Goal: Information Seeking & Learning: Check status

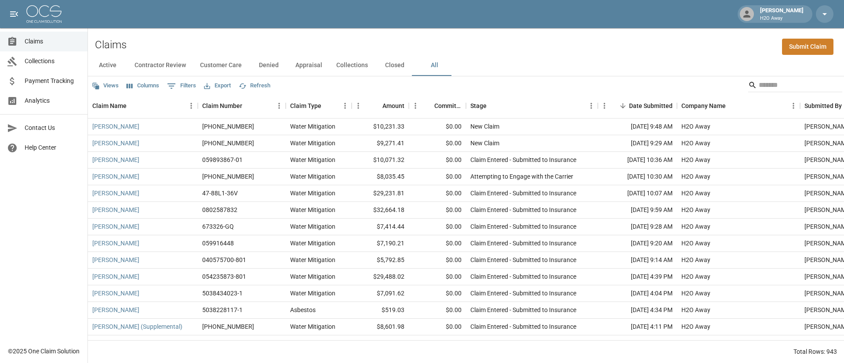
click at [436, 67] on button "All" at bounding box center [434, 65] width 40 height 21
click at [768, 86] on input "Search" at bounding box center [793, 85] width 70 height 14
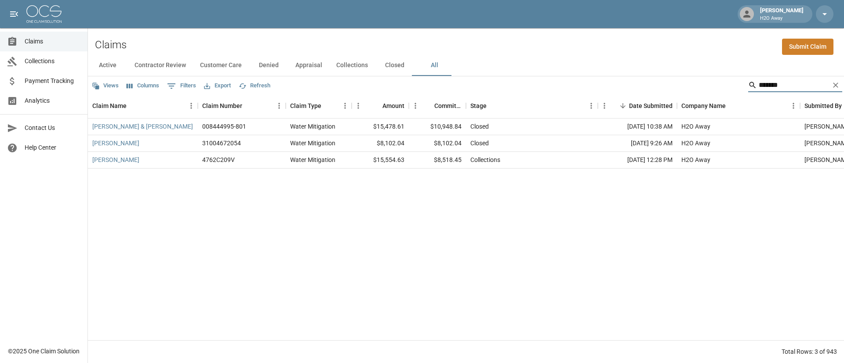
type input "*******"
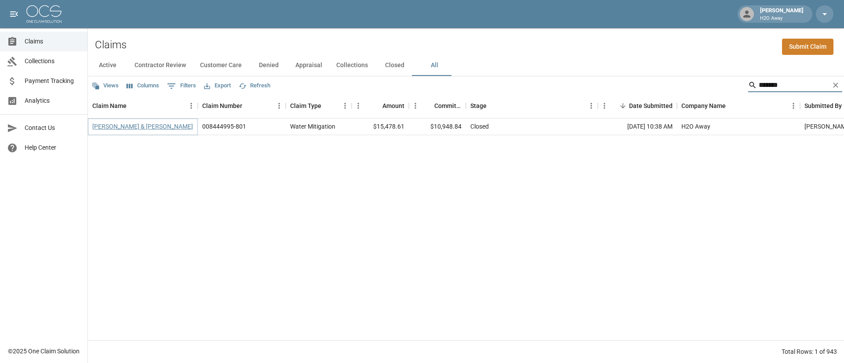
click at [151, 129] on link "Renfroe, Johannah & Dan" at bounding box center [142, 126] width 101 height 9
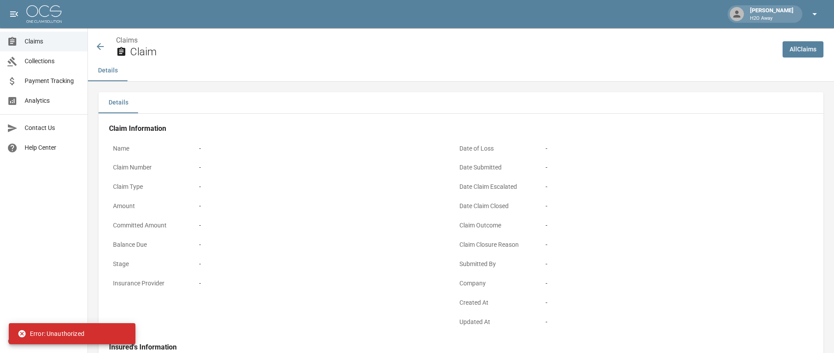
click at [813, 15] on icon "button" at bounding box center [814, 14] width 11 height 11
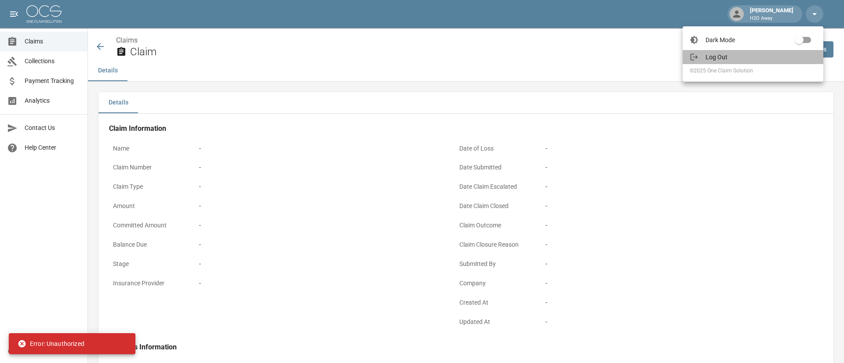
click at [726, 54] on span "Log Out" at bounding box center [760, 57] width 111 height 9
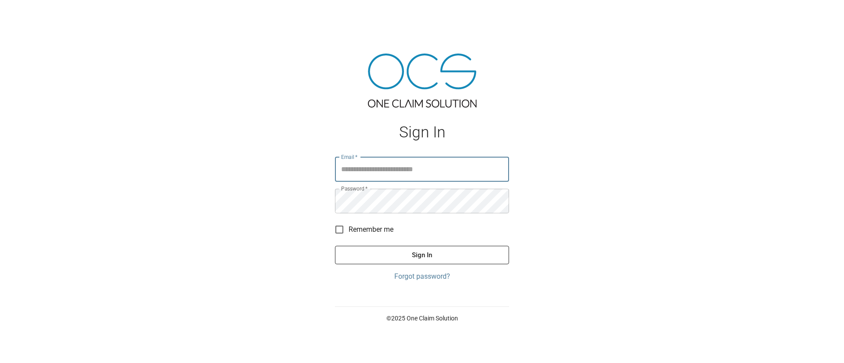
type input "**********"
click at [404, 248] on button "Sign In" at bounding box center [422, 255] width 174 height 18
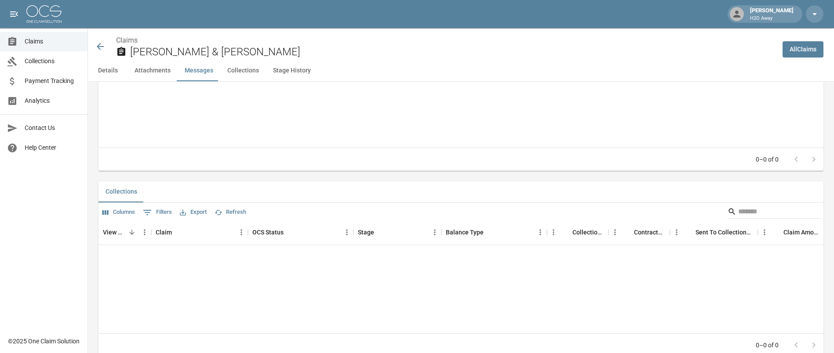
scroll to position [923, 0]
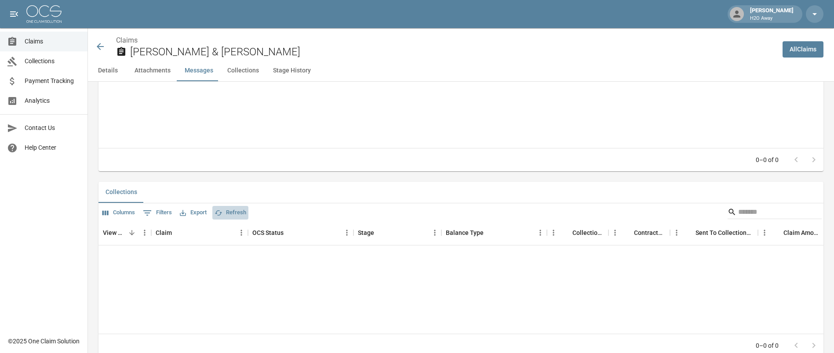
click at [231, 220] on button "Refresh" at bounding box center [230, 213] width 36 height 14
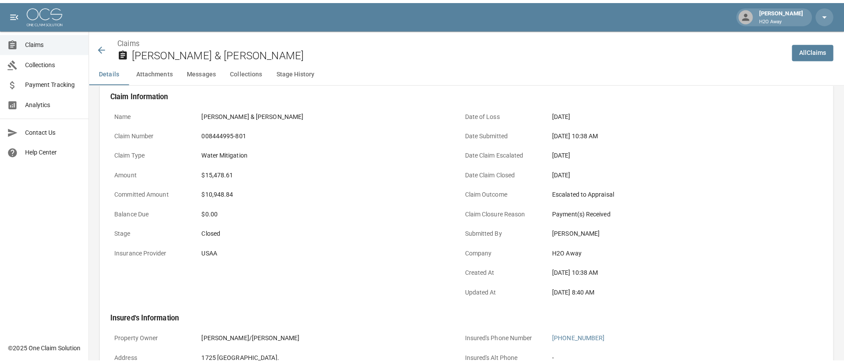
scroll to position [0, 0]
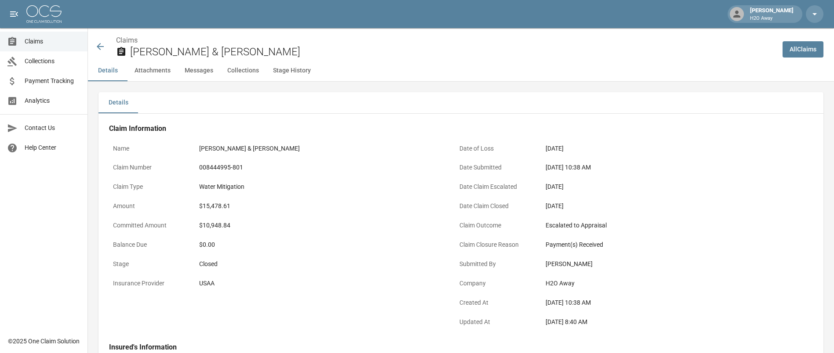
click at [285, 189] on div "Water Mitigation" at bounding box center [320, 186] width 242 height 9
click at [100, 48] on icon at bounding box center [100, 46] width 11 height 11
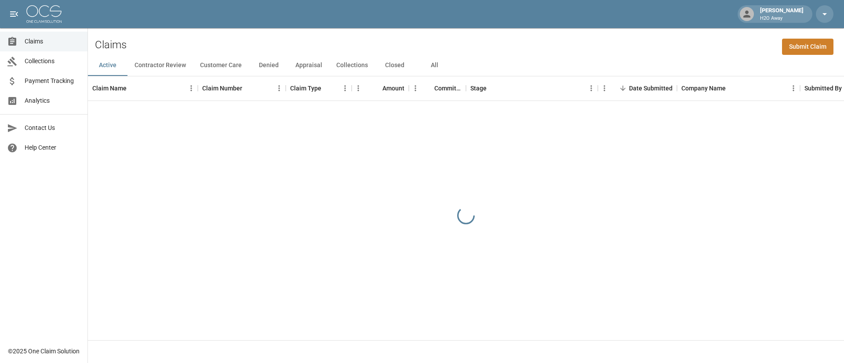
click at [746, 37] on div "Claims Submit Claim" at bounding box center [466, 41] width 756 height 27
click at [436, 69] on button "All" at bounding box center [434, 65] width 40 height 21
click at [829, 12] on icon "button" at bounding box center [824, 14] width 11 height 11
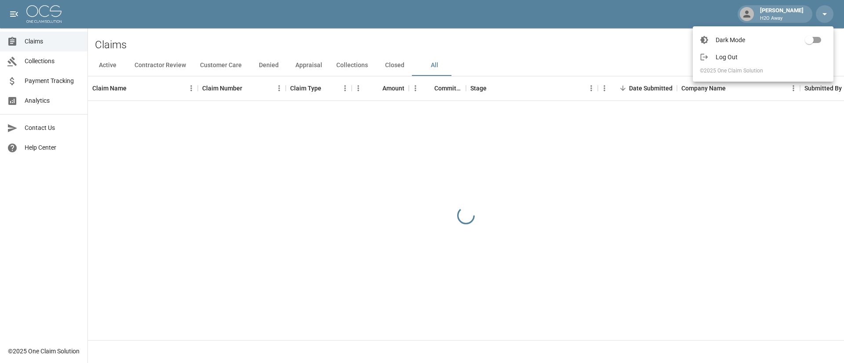
click at [740, 59] on span "Log Out" at bounding box center [770, 57] width 111 height 9
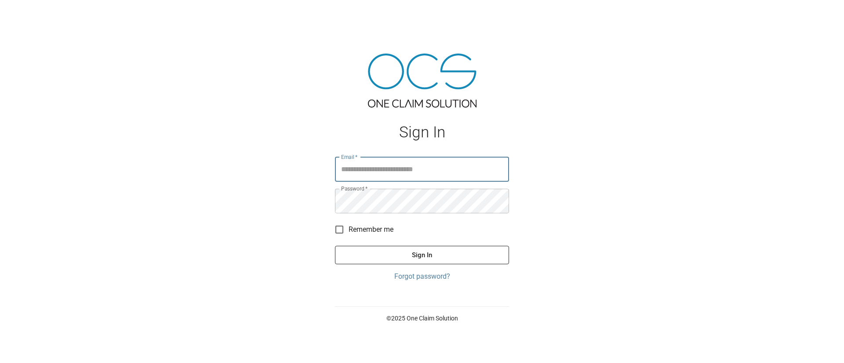
type input "**********"
click at [445, 257] on button "Sign In" at bounding box center [422, 255] width 174 height 18
click at [433, 259] on button "Sign In" at bounding box center [422, 255] width 174 height 18
click at [432, 256] on button "Sign In" at bounding box center [422, 255] width 174 height 18
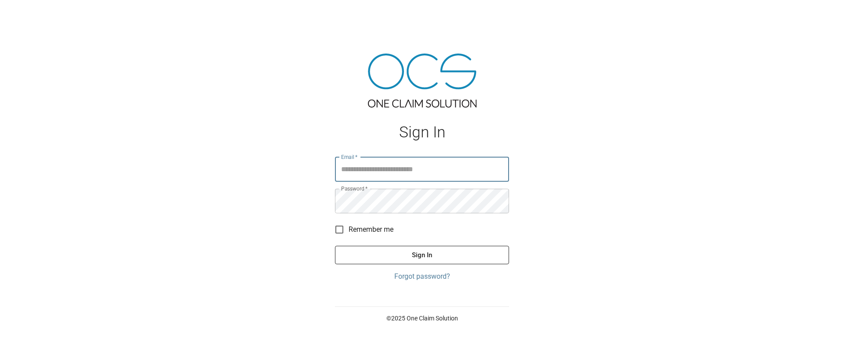
type input "**********"
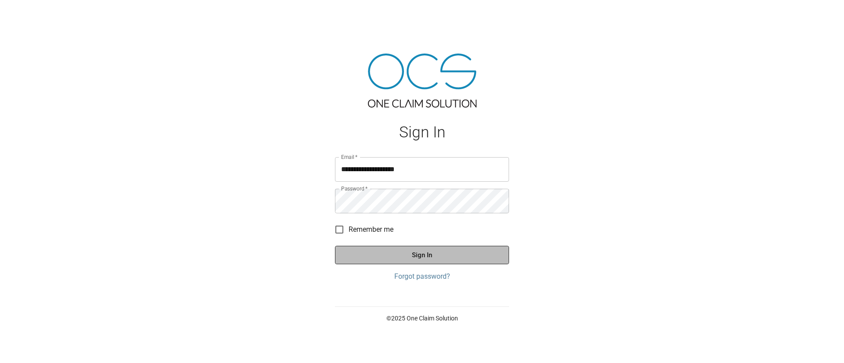
click at [391, 262] on button "Sign In" at bounding box center [422, 255] width 174 height 18
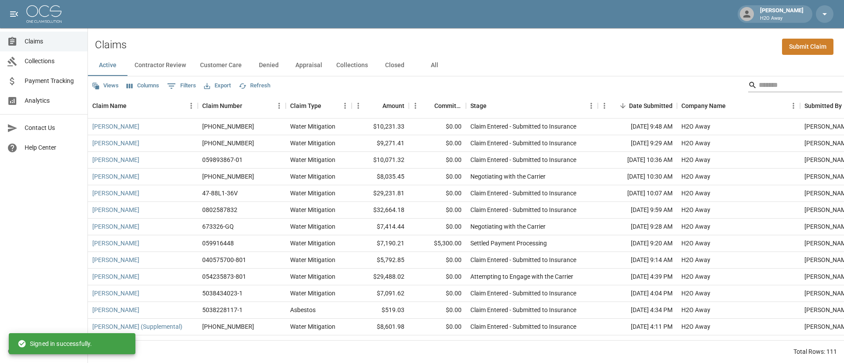
click at [758, 90] on input "Search" at bounding box center [793, 85] width 70 height 14
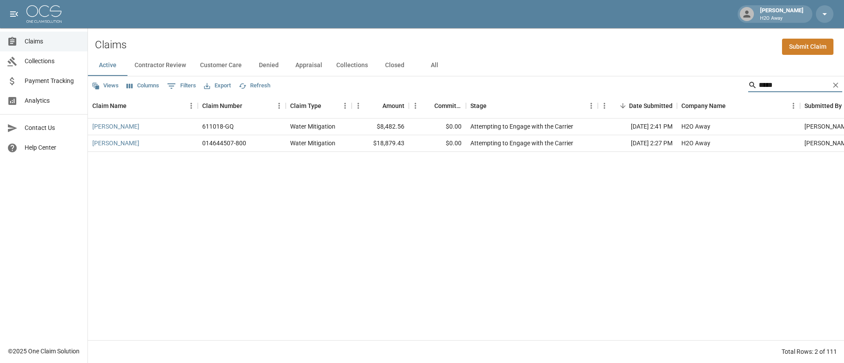
type input "*****"
click at [437, 65] on button "All" at bounding box center [434, 65] width 40 height 21
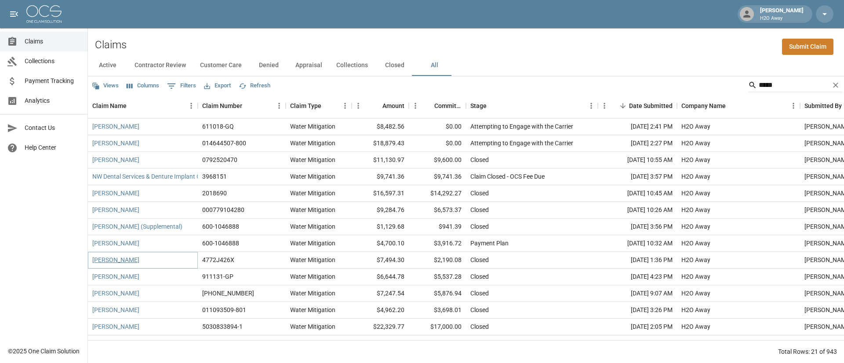
click at [113, 260] on link "[PERSON_NAME]" at bounding box center [115, 260] width 47 height 9
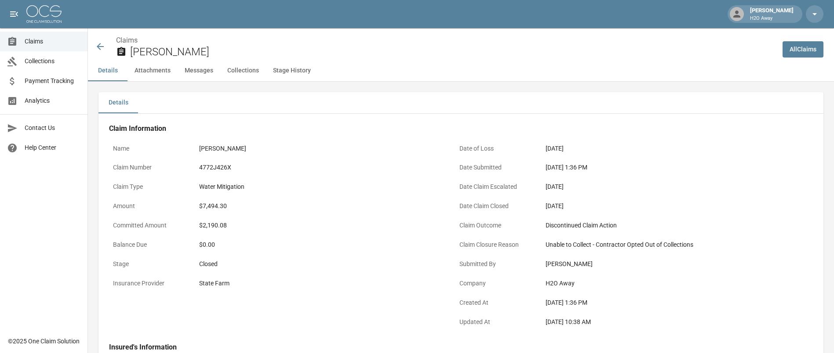
click at [678, 52] on h2 "[PERSON_NAME]" at bounding box center [452, 52] width 645 height 13
drag, startPoint x: 191, startPoint y: 47, endPoint x: 134, endPoint y: 51, distance: 57.7
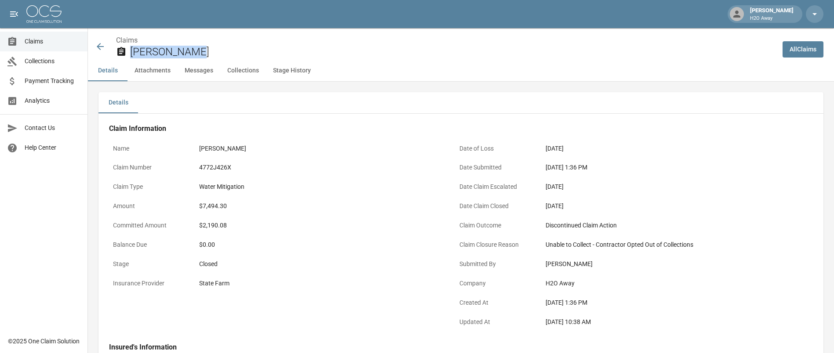
click at [131, 52] on h2 "[PERSON_NAME]" at bounding box center [452, 52] width 645 height 13
copy h2 "[PERSON_NAME]"
click at [102, 42] on icon at bounding box center [100, 46] width 11 height 11
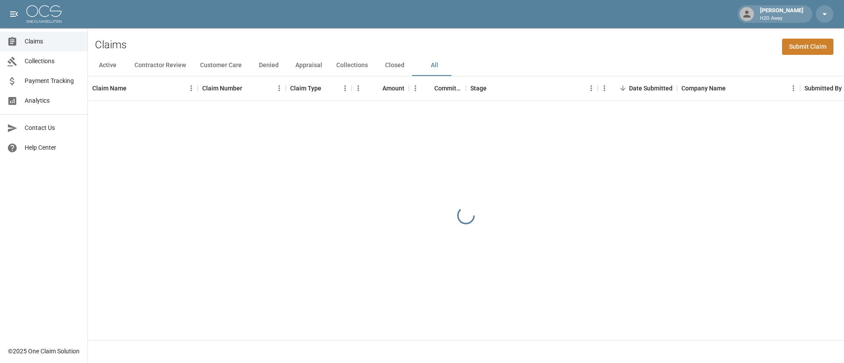
click at [747, 40] on div "Claims Submit Claim" at bounding box center [466, 41] width 756 height 27
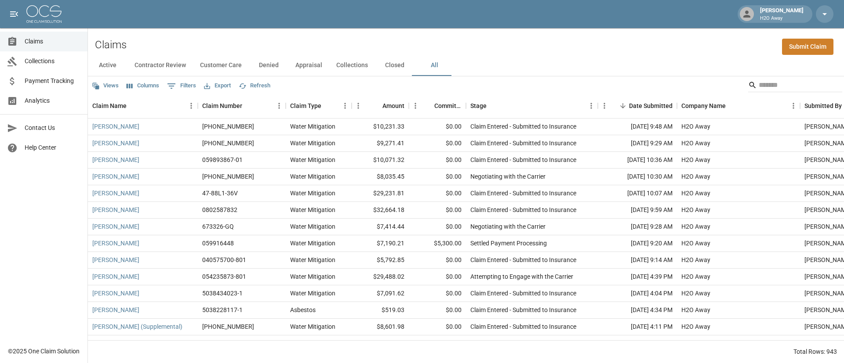
click at [747, 40] on div "Claims Submit Claim" at bounding box center [466, 41] width 756 height 27
click at [759, 77] on div "Views Columns 0 Filters Export Refresh" at bounding box center [466, 85] width 756 height 18
click at [765, 82] on input "Search" at bounding box center [793, 85] width 70 height 14
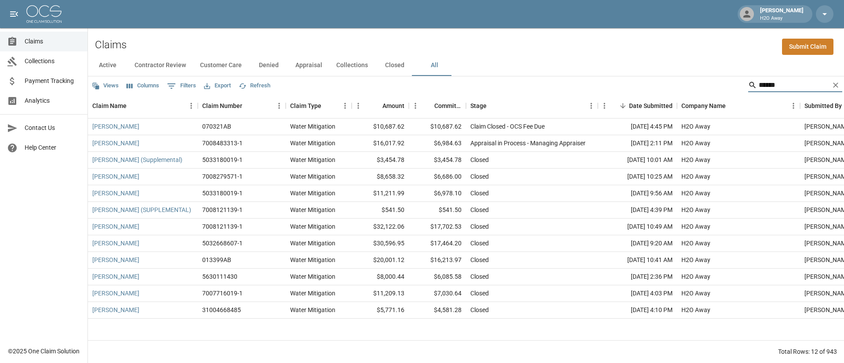
type input "******"
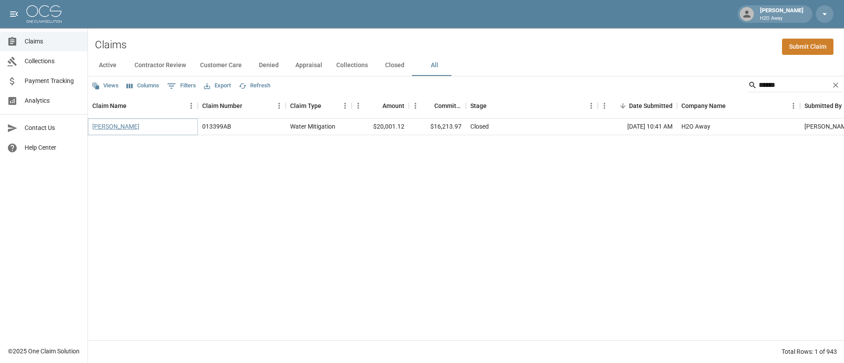
click at [139, 127] on link "[PERSON_NAME]" at bounding box center [115, 126] width 47 height 9
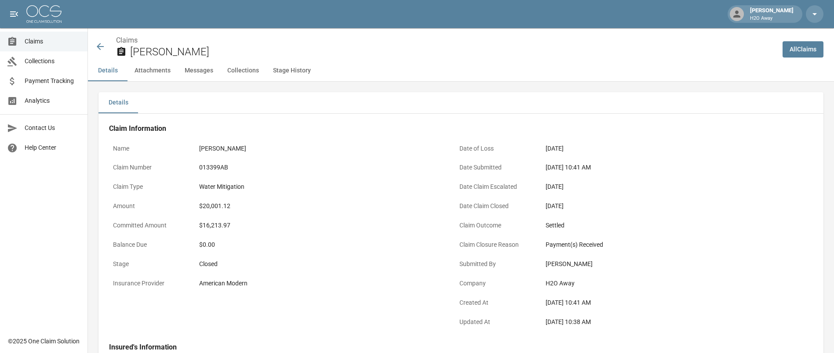
click at [632, 254] on div "Claim Closure Reason Payment(s) Received" at bounding box center [623, 245] width 336 height 19
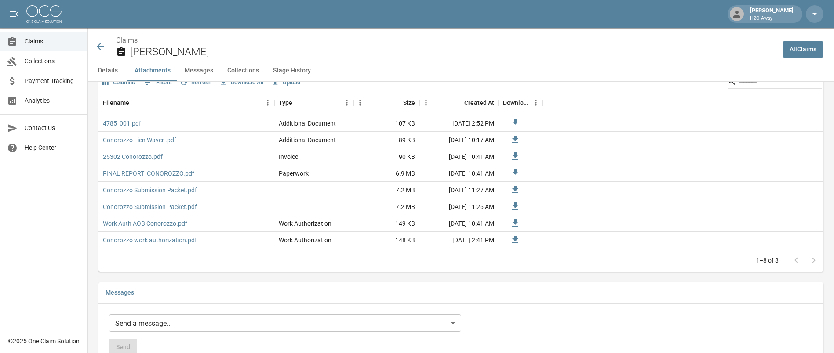
scroll to position [593, 0]
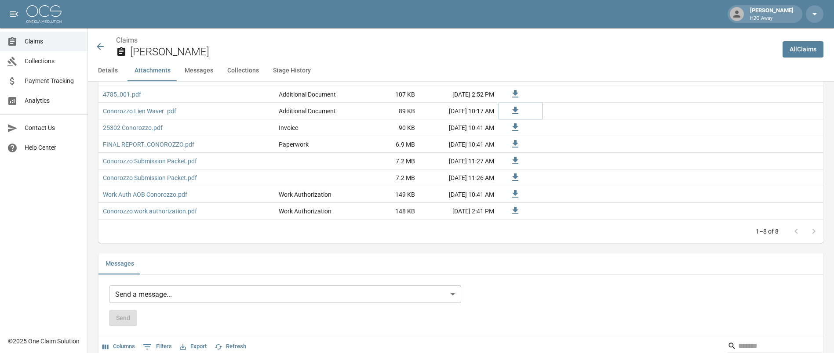
click at [513, 114] on icon at bounding box center [515, 110] width 6 height 7
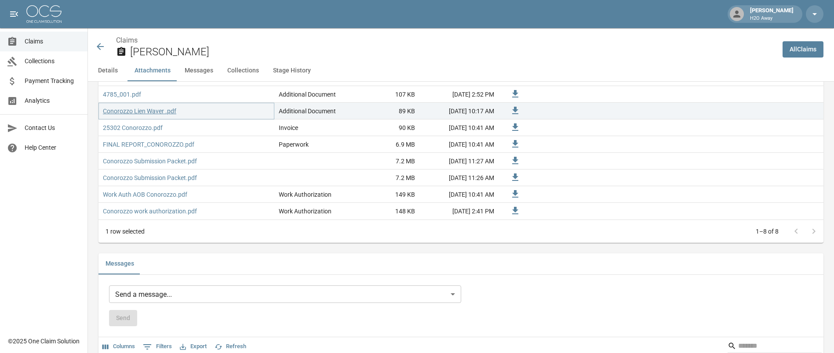
click at [162, 116] on link "Conorozzo Lien Waver .pdf" at bounding box center [139, 111] width 73 height 9
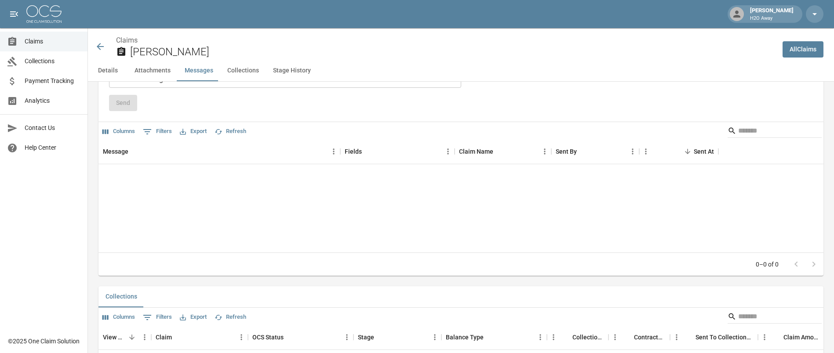
scroll to position [857, 0]
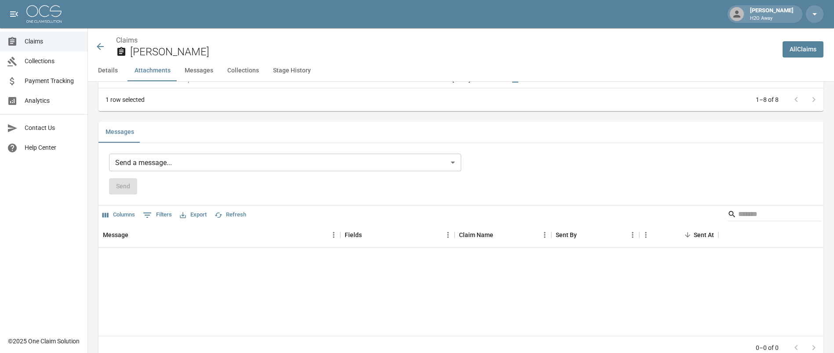
click at [242, 70] on button "Collections" at bounding box center [243, 70] width 46 height 21
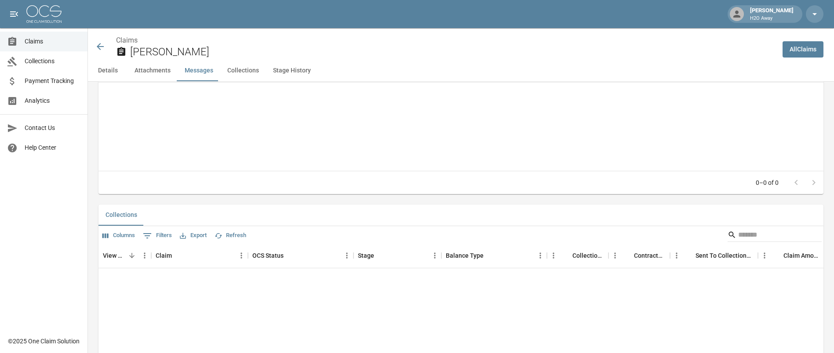
scroll to position [994, 0]
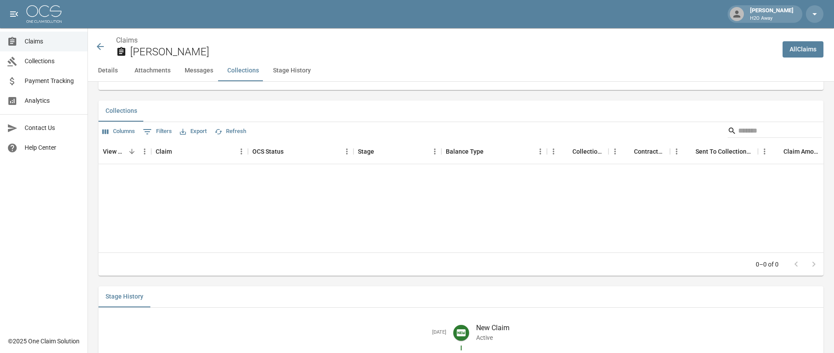
click at [299, 232] on div "View Collection Claim OCS Status Stage Balance Type Collections Fee Contractor …" at bounding box center [460, 196] width 725 height 113
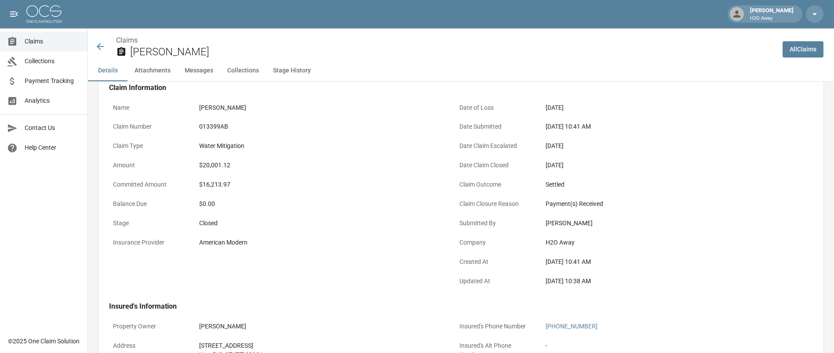
scroll to position [0, 0]
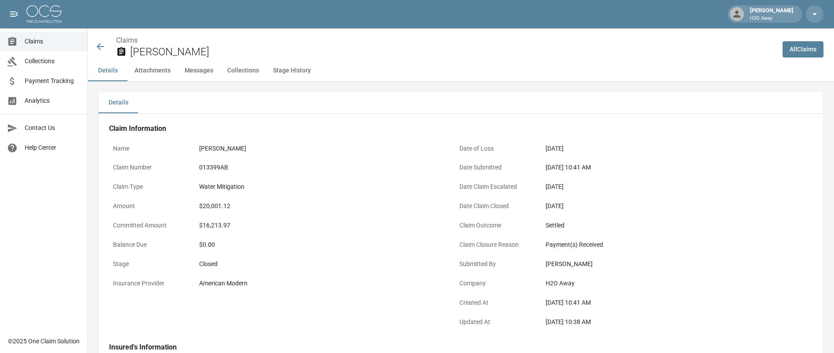
click at [552, 51] on h2 "[PERSON_NAME]" at bounding box center [452, 52] width 645 height 13
click at [548, 39] on ol "Claims" at bounding box center [445, 40] width 659 height 11
click at [546, 39] on ol "Claims" at bounding box center [445, 40] width 659 height 11
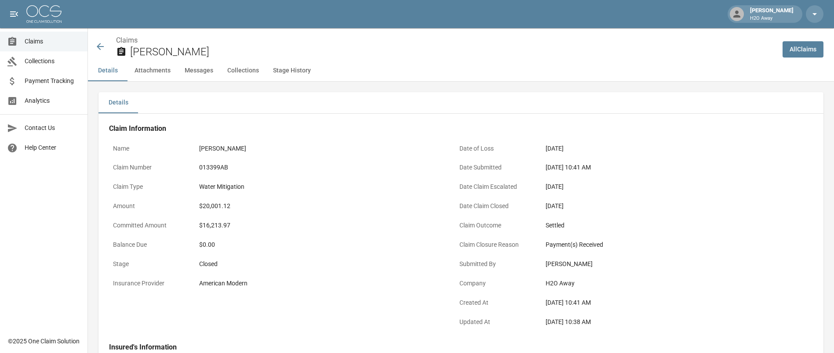
click at [604, 7] on div "[PERSON_NAME] H2O Away" at bounding box center [417, 14] width 834 height 28
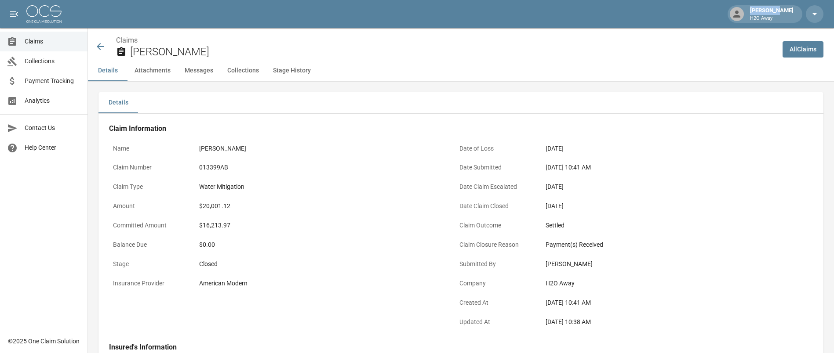
click at [604, 7] on div "[PERSON_NAME] H2O Away" at bounding box center [417, 14] width 834 height 28
click at [603, 10] on div "[PERSON_NAME] H2O Away" at bounding box center [417, 14] width 834 height 28
click at [609, 4] on div "[PERSON_NAME] H2O Away" at bounding box center [417, 14] width 834 height 28
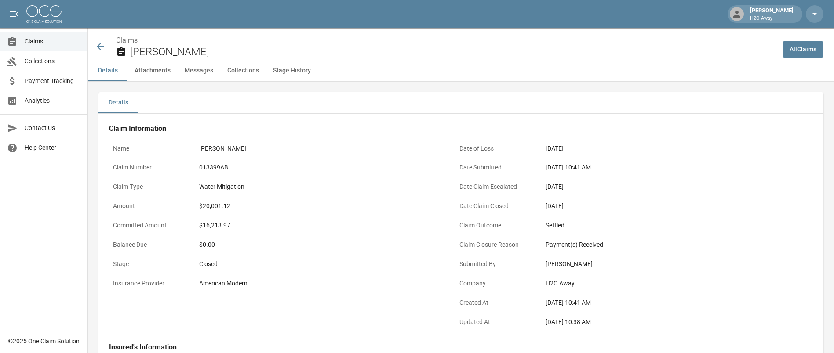
click at [606, 6] on div "[PERSON_NAME] H2O Away" at bounding box center [417, 14] width 834 height 28
click at [605, 7] on div "[PERSON_NAME] H2O Away" at bounding box center [417, 14] width 834 height 28
click at [445, 5] on div "[PERSON_NAME] H2O Away" at bounding box center [417, 14] width 834 height 28
click at [444, 7] on div "[PERSON_NAME] H2O Away" at bounding box center [417, 14] width 834 height 28
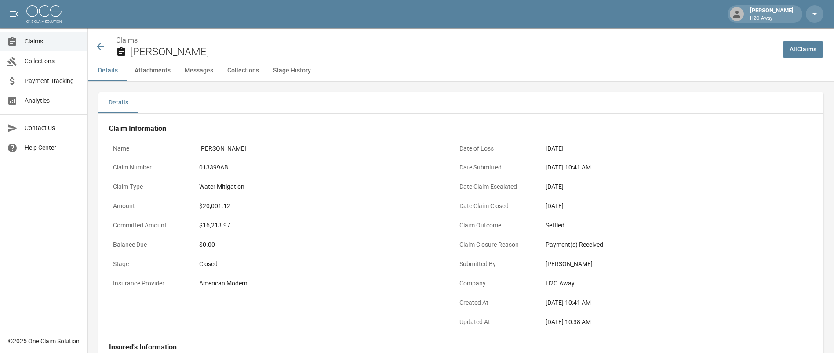
click at [444, 7] on div "[PERSON_NAME] H2O Away" at bounding box center [417, 14] width 834 height 28
click at [446, 10] on div "[PERSON_NAME] H2O Away" at bounding box center [417, 14] width 834 height 28
